Goal: Transaction & Acquisition: Purchase product/service

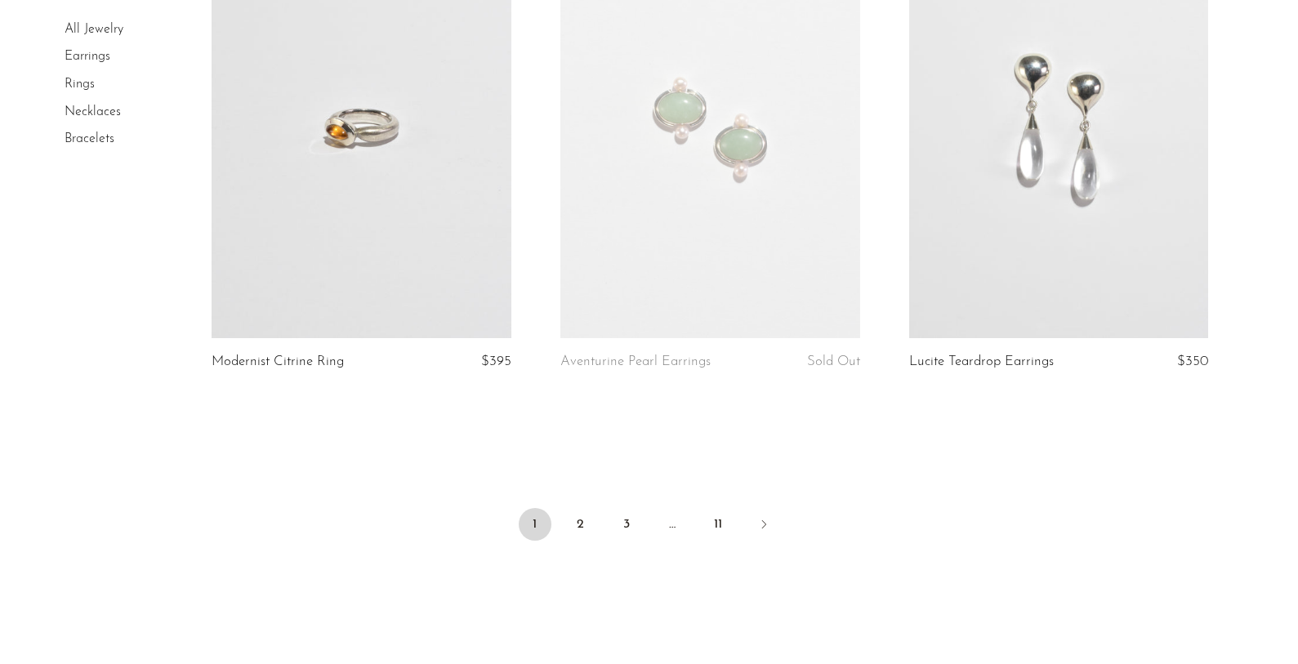
scroll to position [5692, 0]
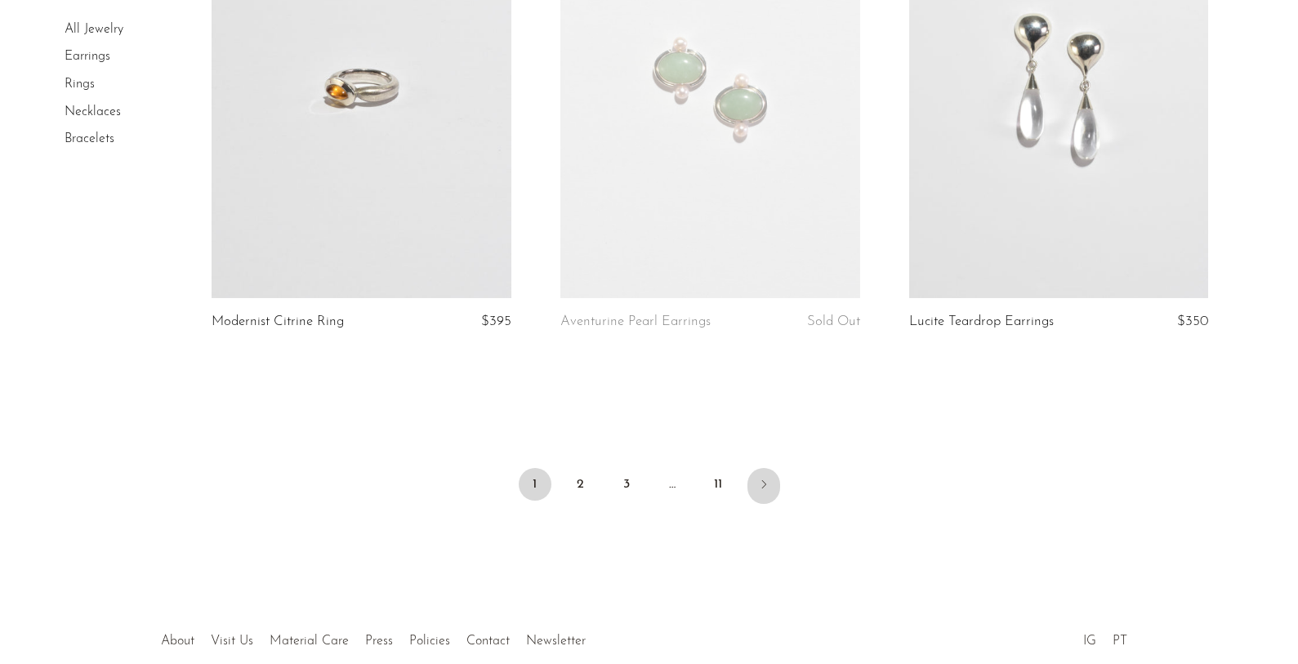
click at [755, 484] on link "Next" at bounding box center [763, 486] width 33 height 36
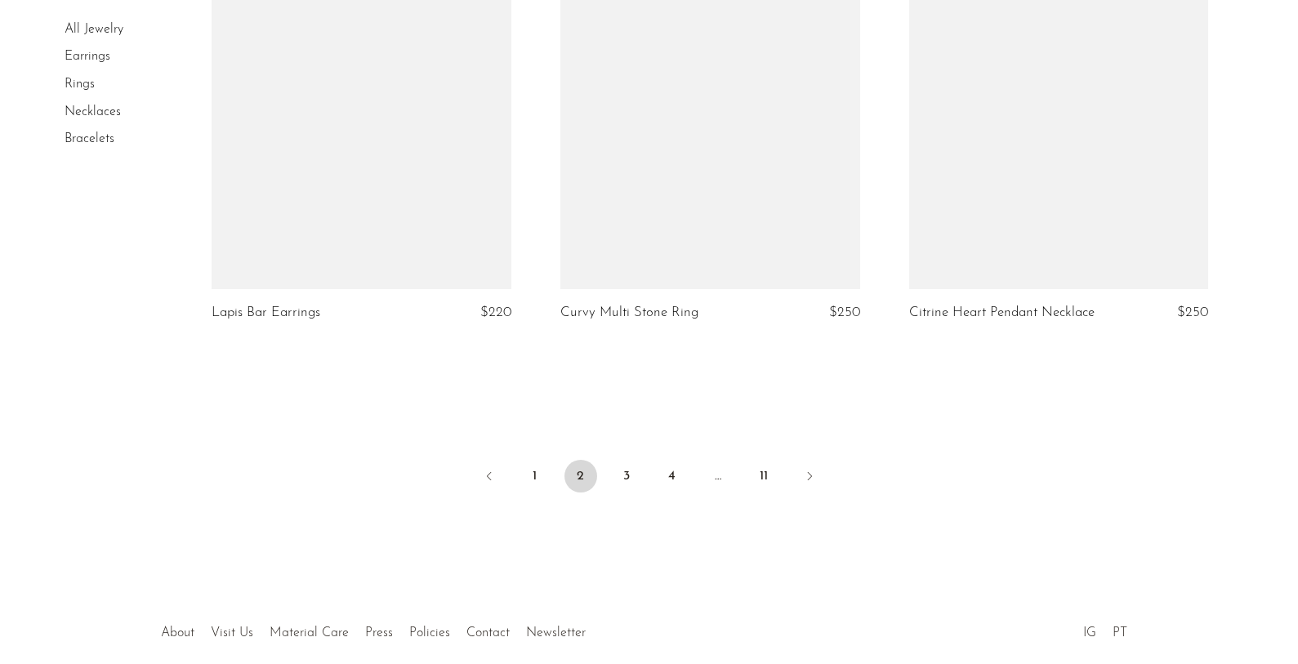
scroll to position [5801, 0]
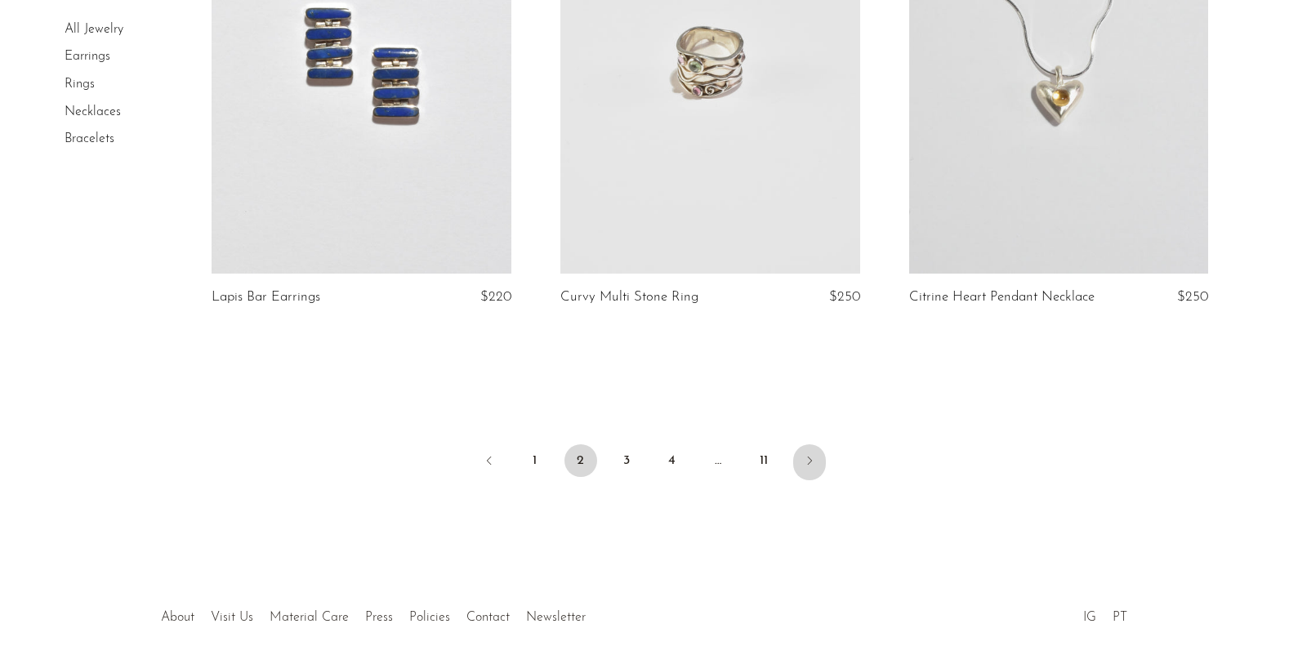
click at [813, 454] on icon "Next" at bounding box center [809, 460] width 13 height 13
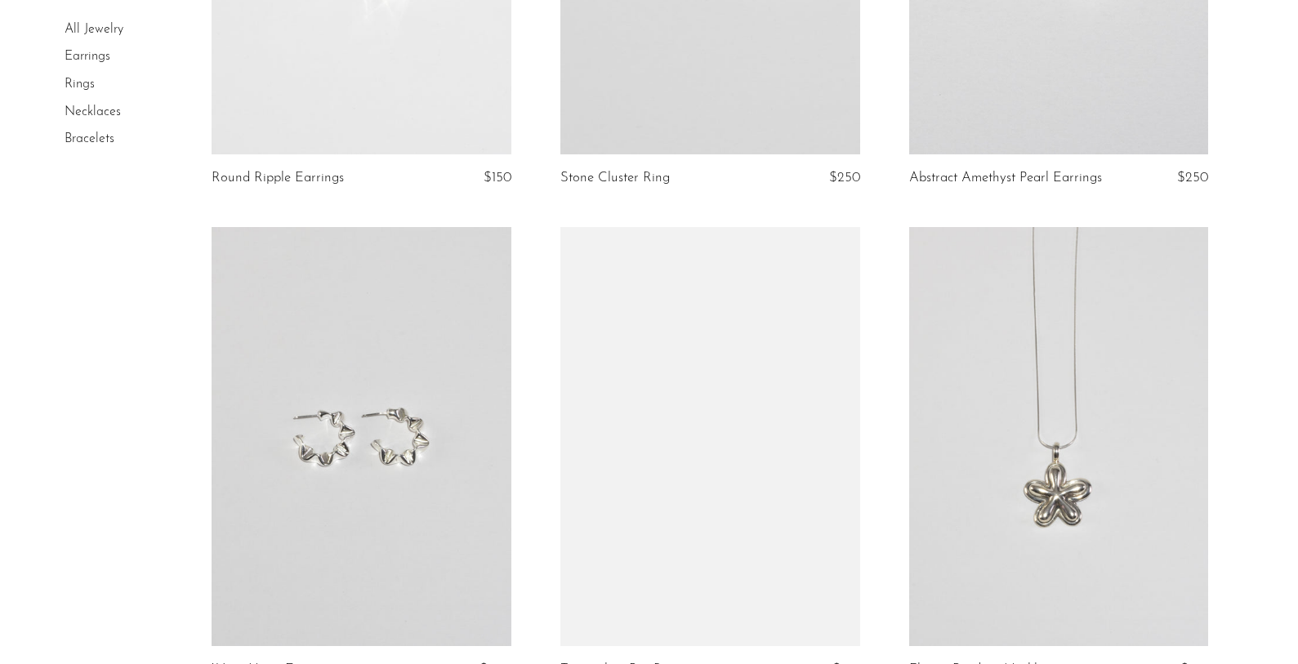
scroll to position [4856, 0]
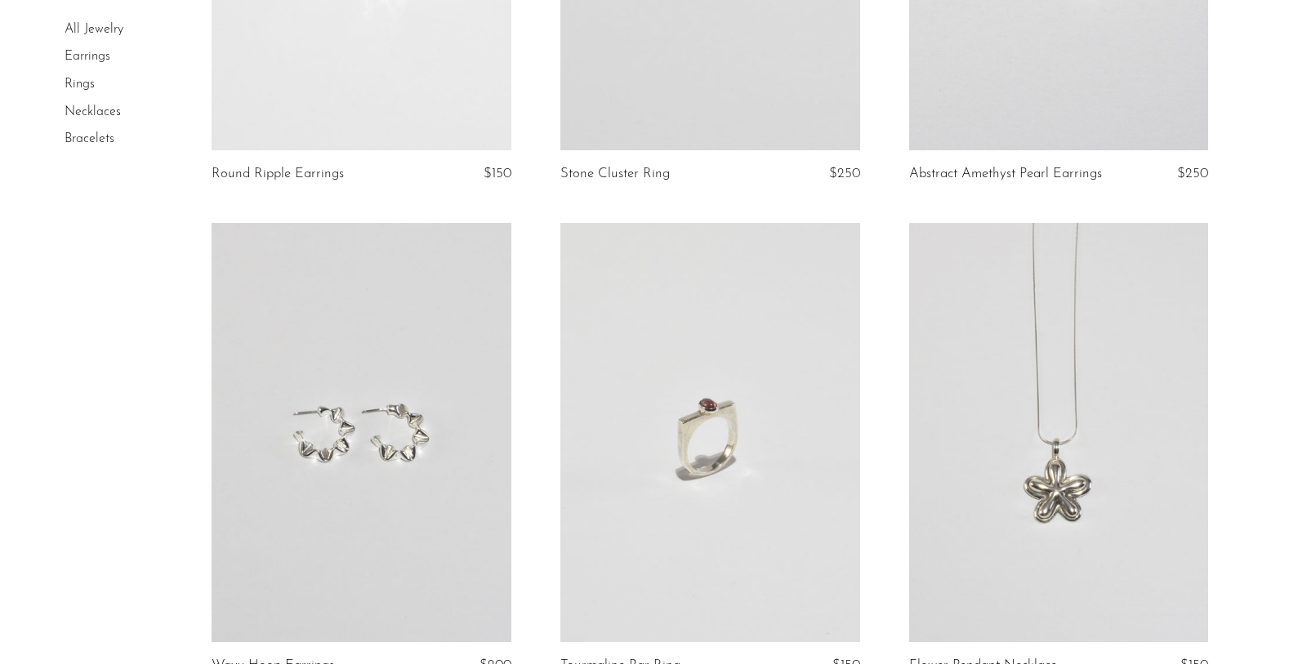
click at [105, 114] on link "Necklaces" at bounding box center [93, 111] width 56 height 13
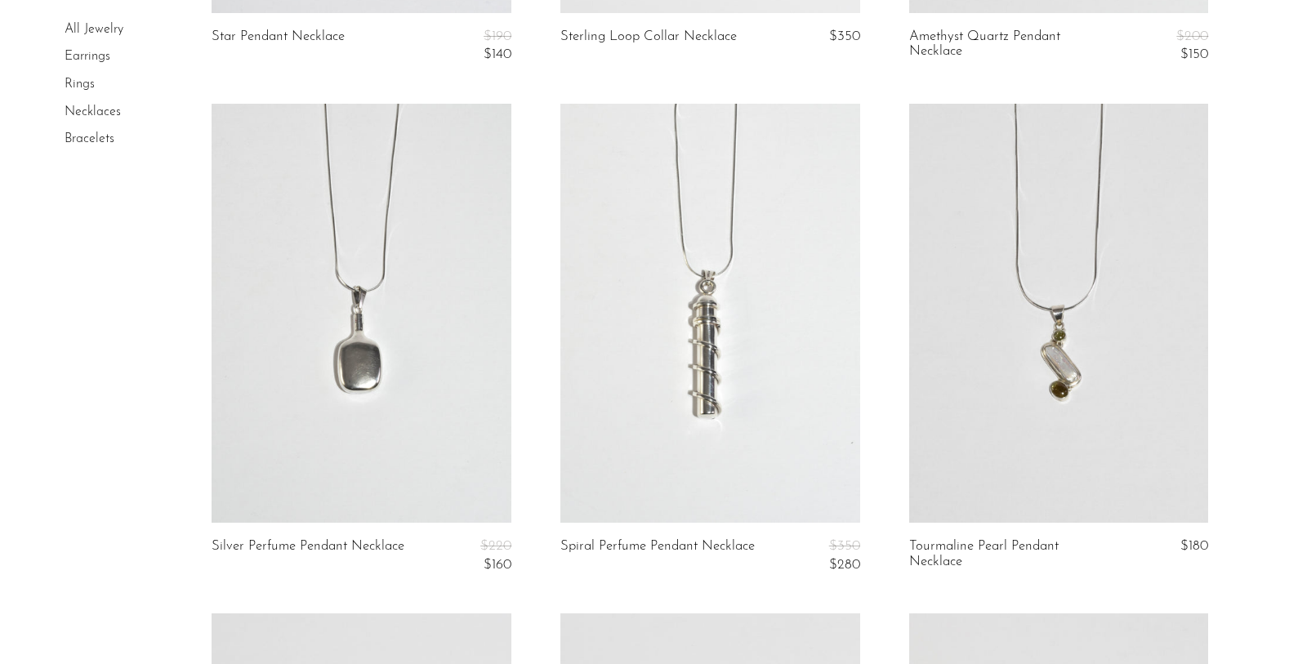
scroll to position [4107, 0]
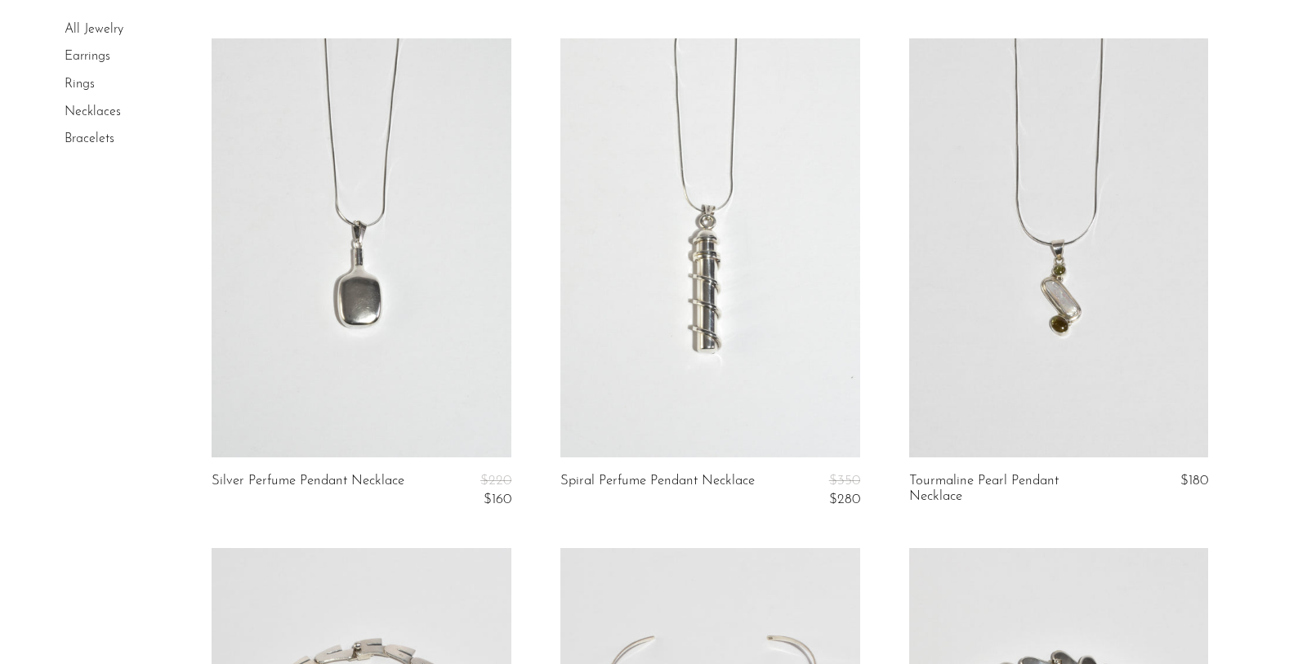
click at [1115, 385] on link at bounding box center [1059, 247] width 300 height 419
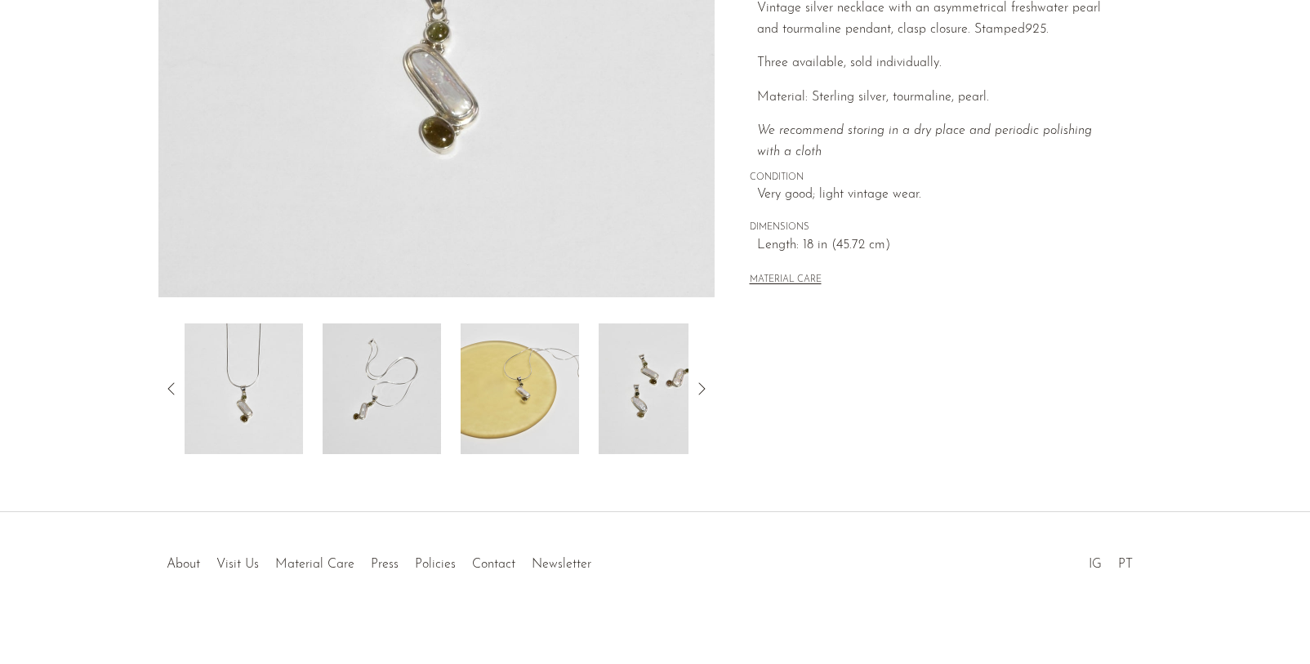
scroll to position [399, 0]
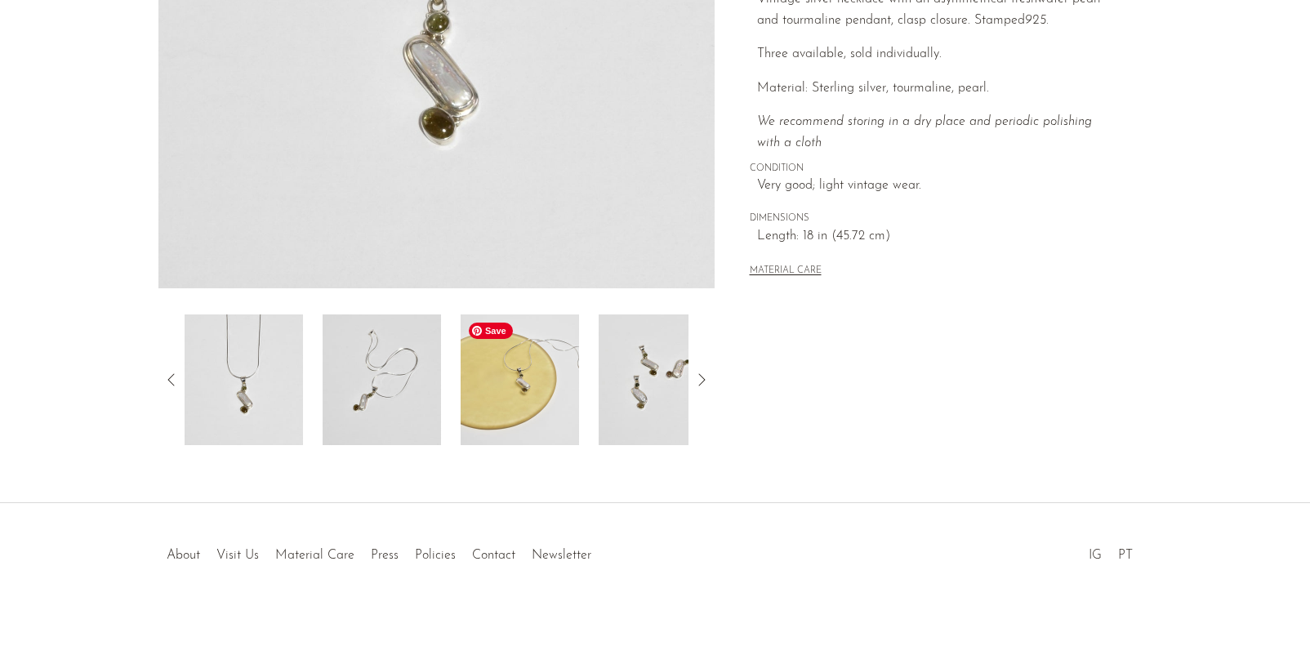
click at [568, 402] on img at bounding box center [520, 379] width 118 height 131
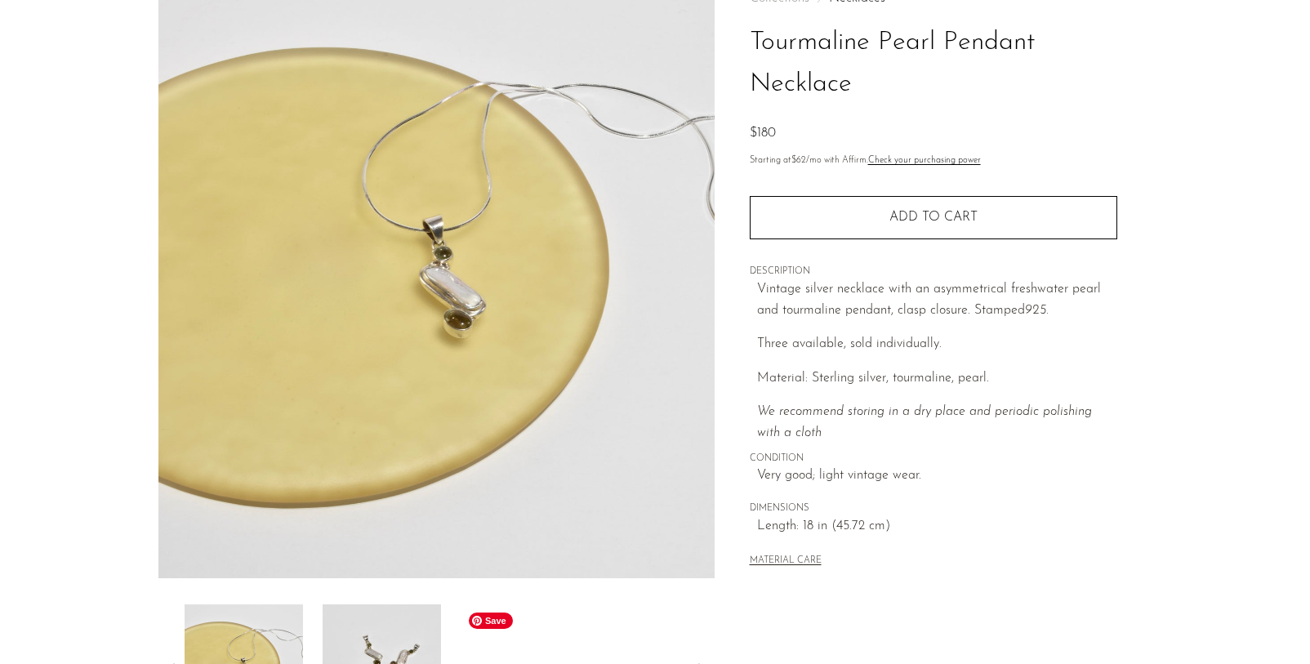
scroll to position [93, 0]
